Goal: Task Accomplishment & Management: Use online tool/utility

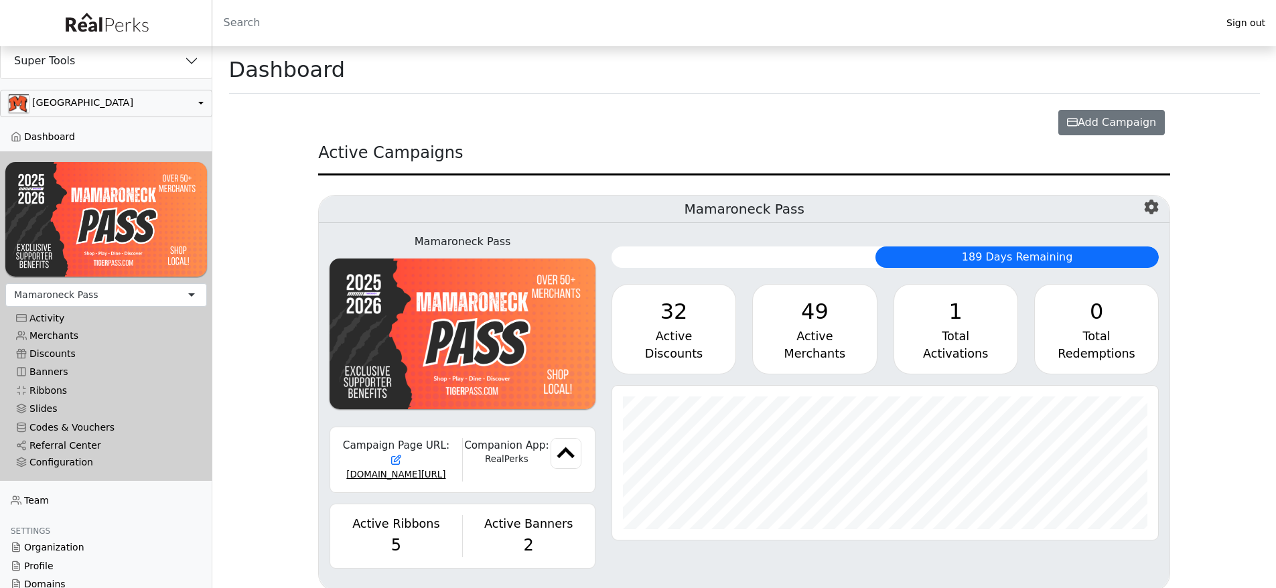
scroll to position [154, 547]
click at [80, 105] on button "button" at bounding box center [106, 103] width 212 height 27
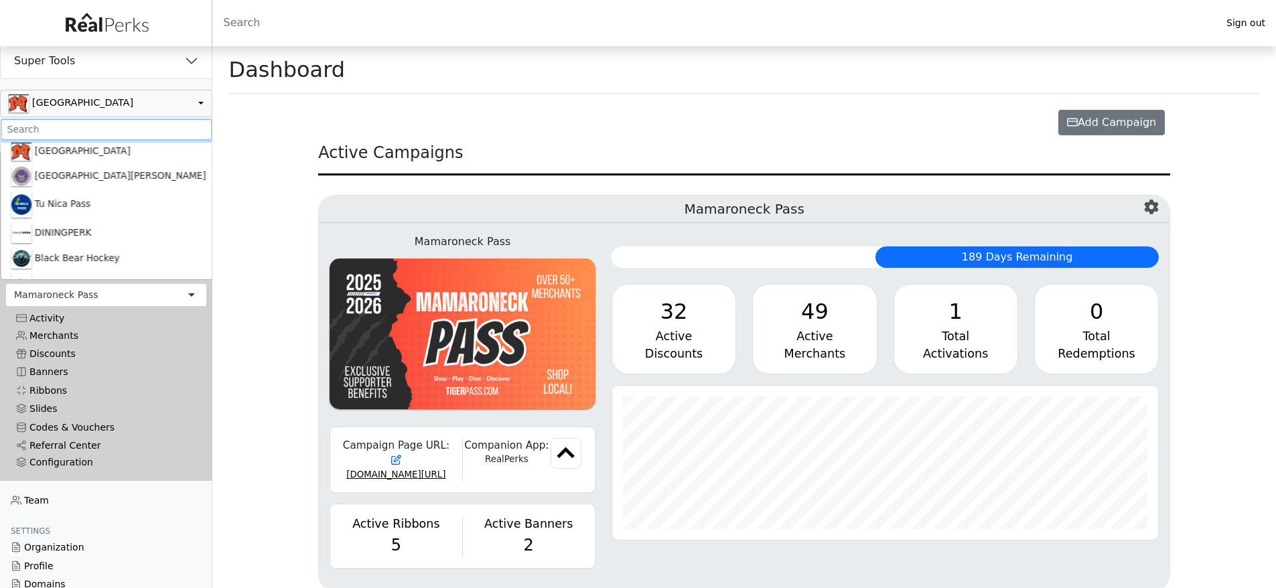
click at [64, 127] on input ".form-control-sm" at bounding box center [106, 129] width 211 height 21
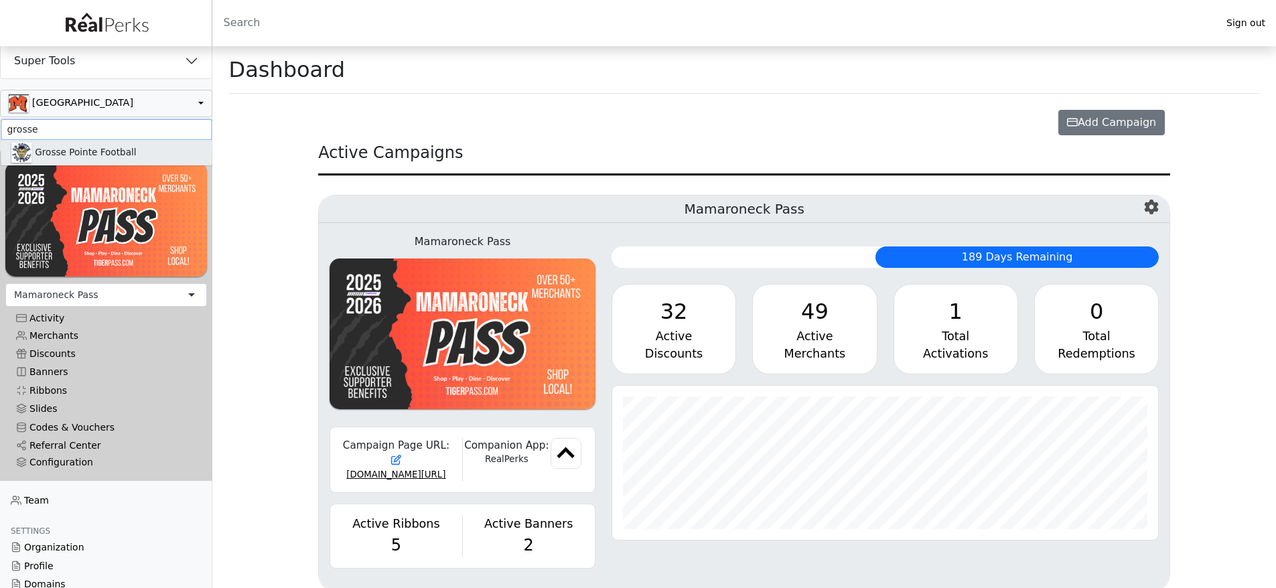
type input "grosse"
click at [73, 165] on link "Grosse Pointe Football" at bounding box center [106, 152] width 211 height 25
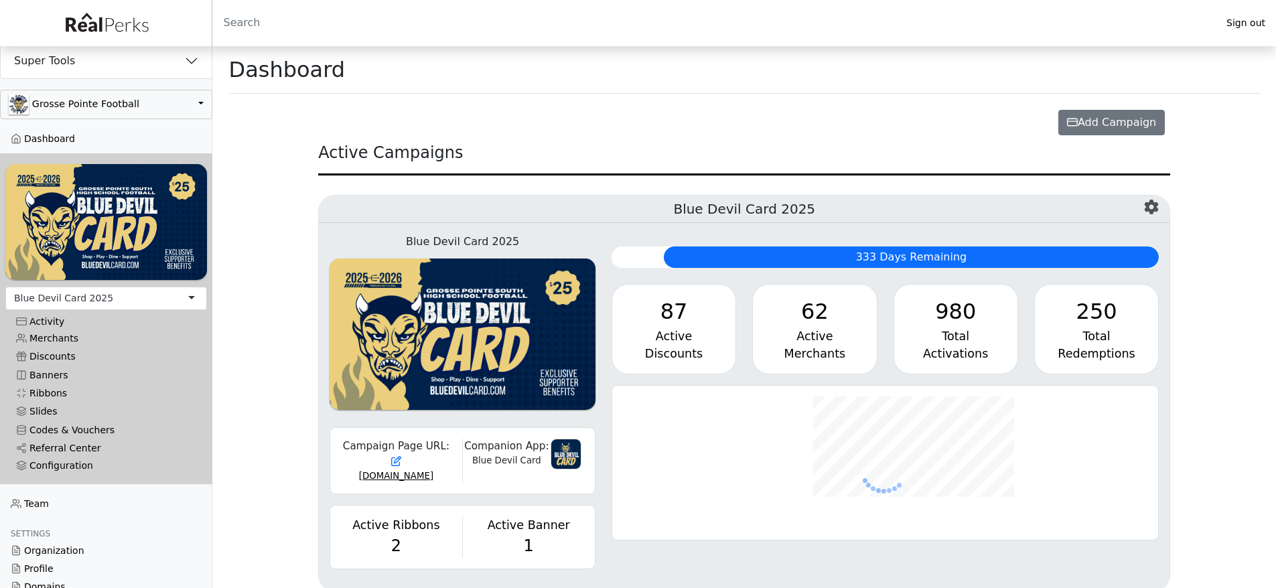
scroll to position [154, 547]
click at [932, 339] on div "Total" at bounding box center [956, 336] width 102 height 17
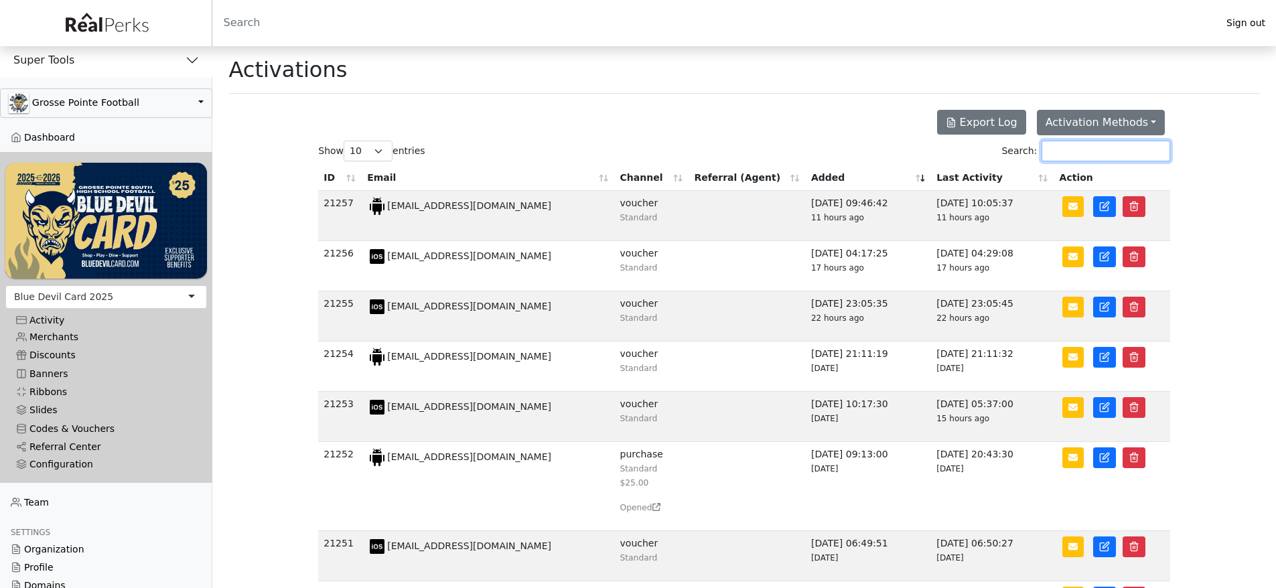
click at [1099, 147] on input "Search:" at bounding box center [1106, 151] width 129 height 21
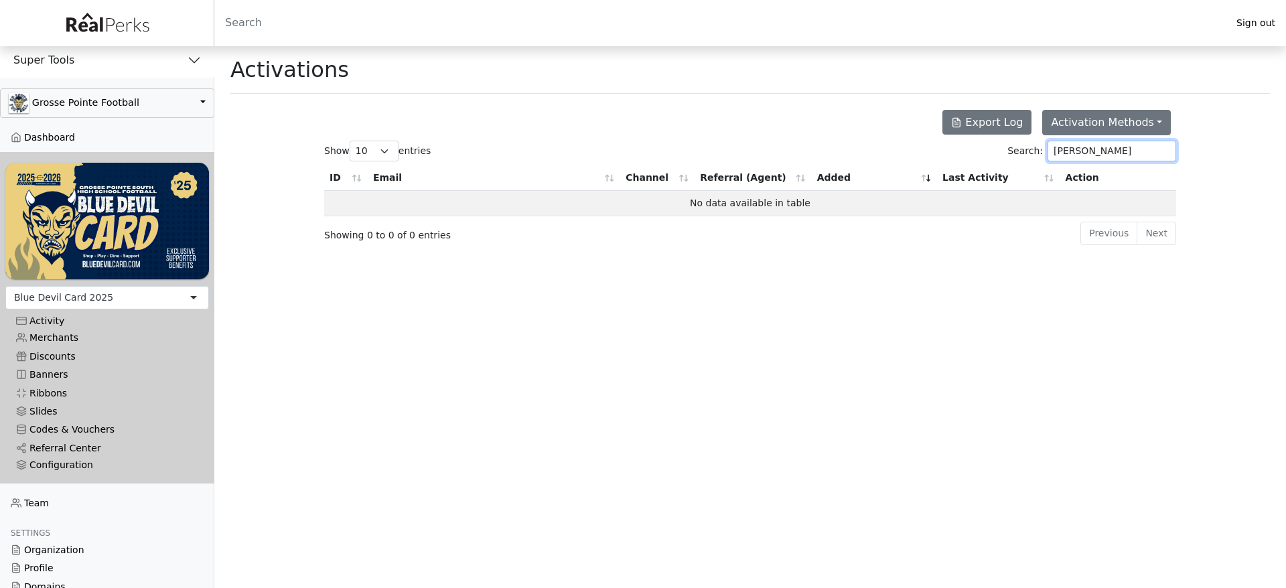
type input "saylor"
